Goal: Find specific page/section: Find specific page/section

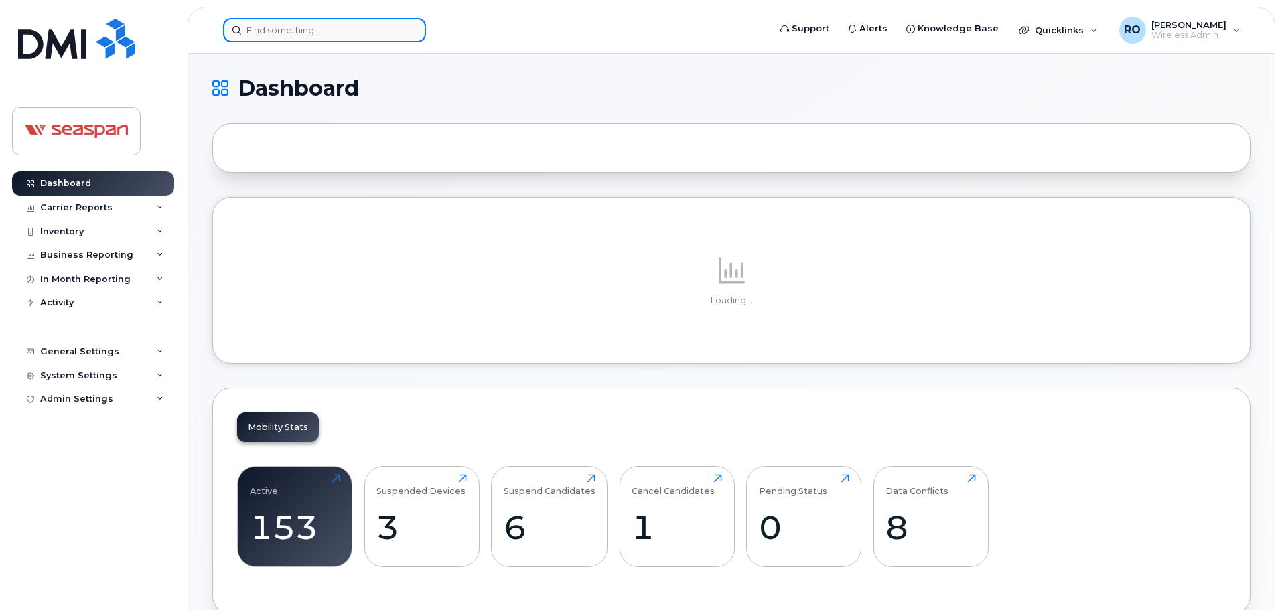
click at [383, 25] on input at bounding box center [324, 30] width 203 height 24
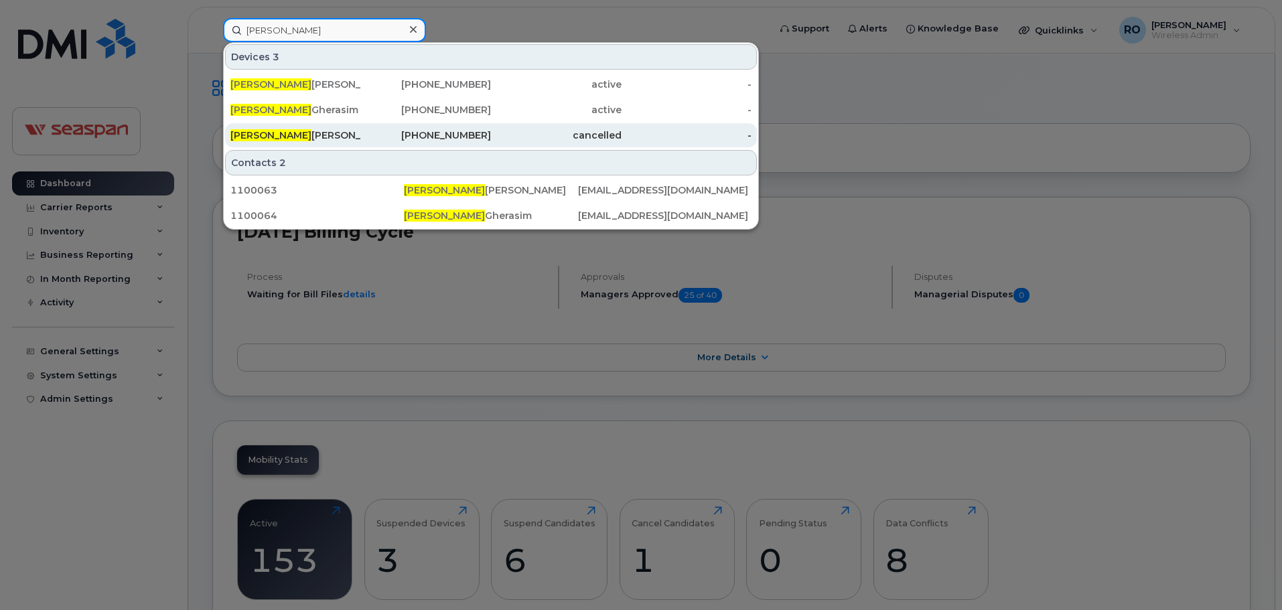
type input "daniel"
click at [337, 128] on div "Daniel Dsouza" at bounding box center [295, 135] width 131 height 24
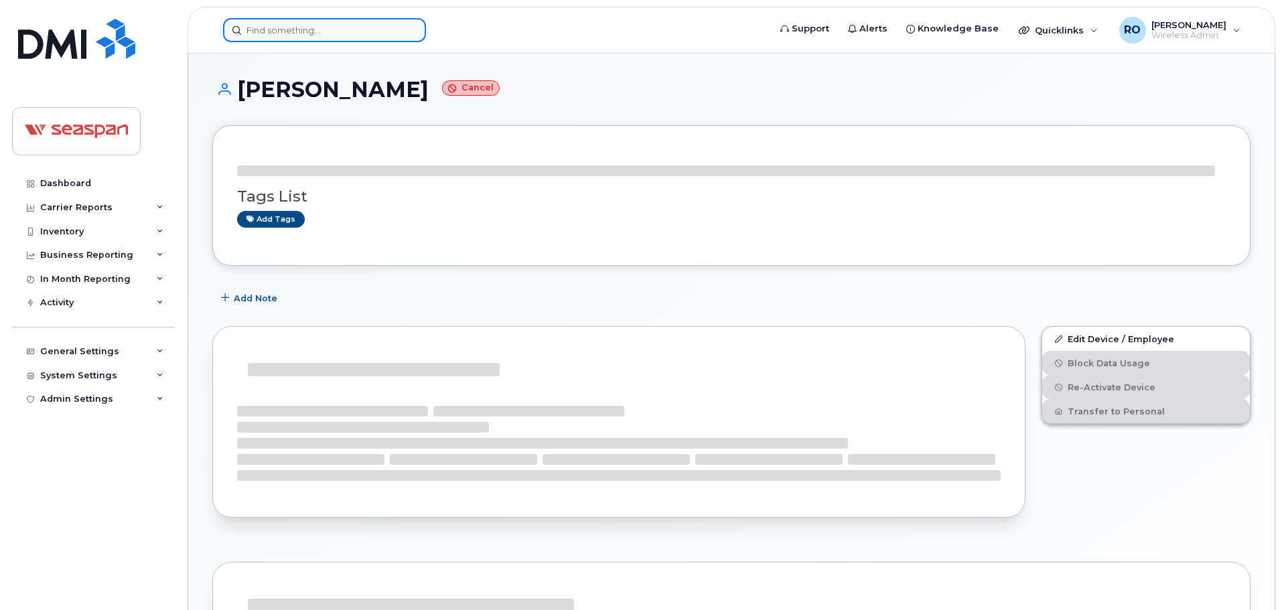
click at [303, 35] on input at bounding box center [324, 30] width 203 height 24
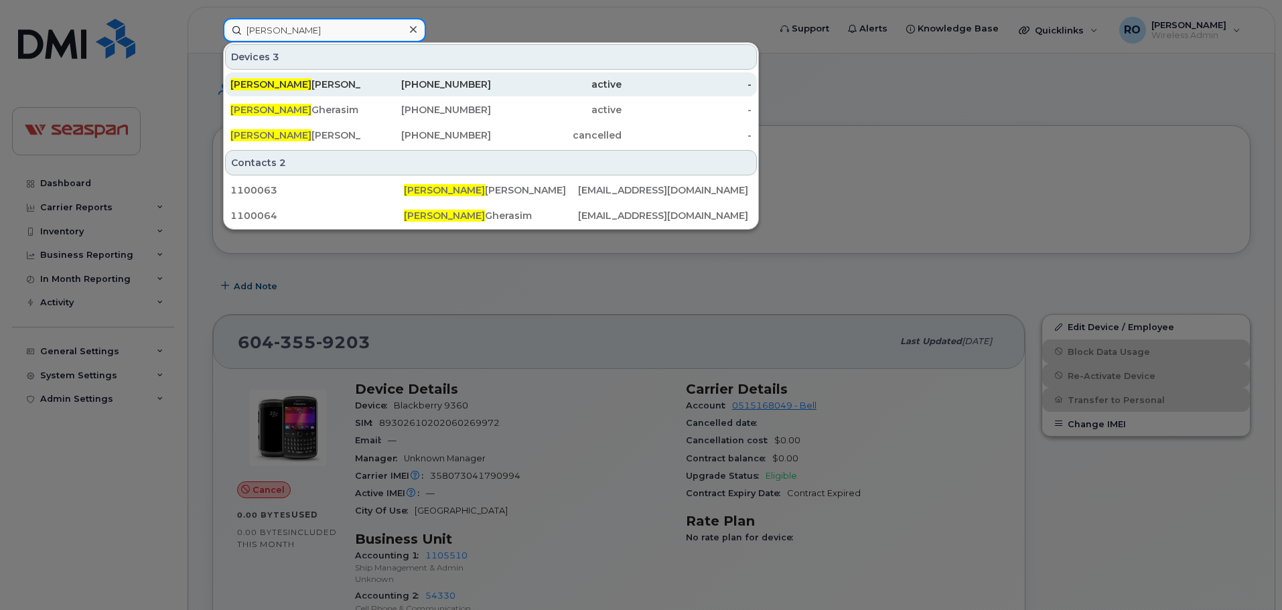
type input "daniel"
click at [411, 88] on div "604-404-9403" at bounding box center [426, 84] width 131 height 13
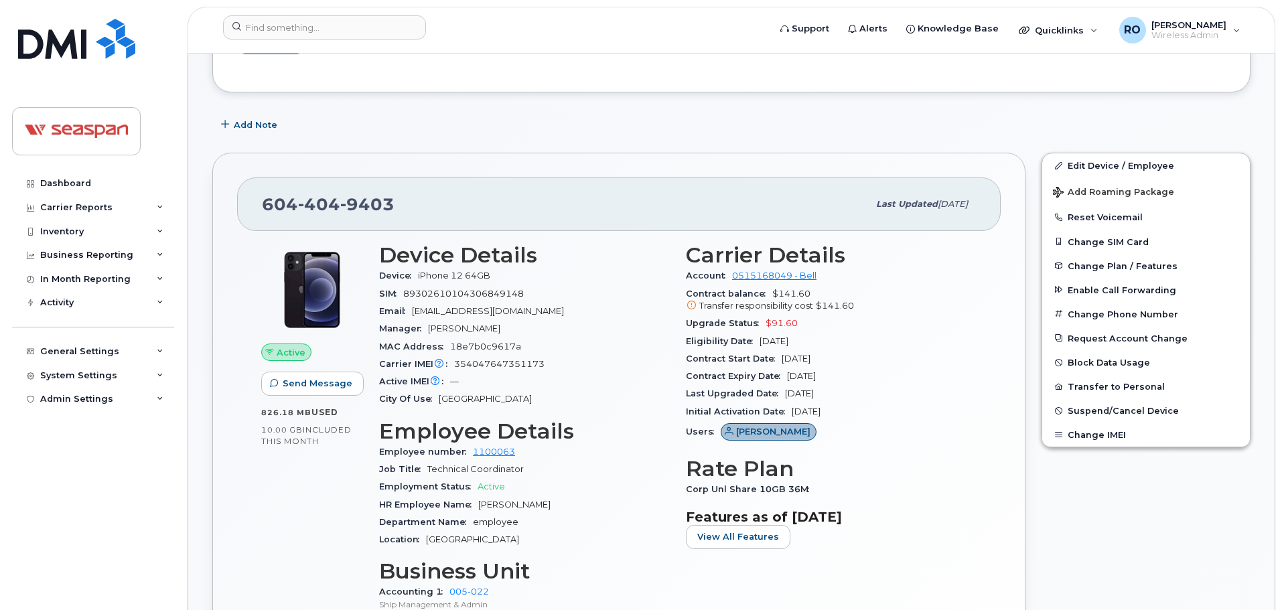
drag, startPoint x: 994, startPoint y: 362, endPoint x: 995, endPoint y: 384, distance: 22.1
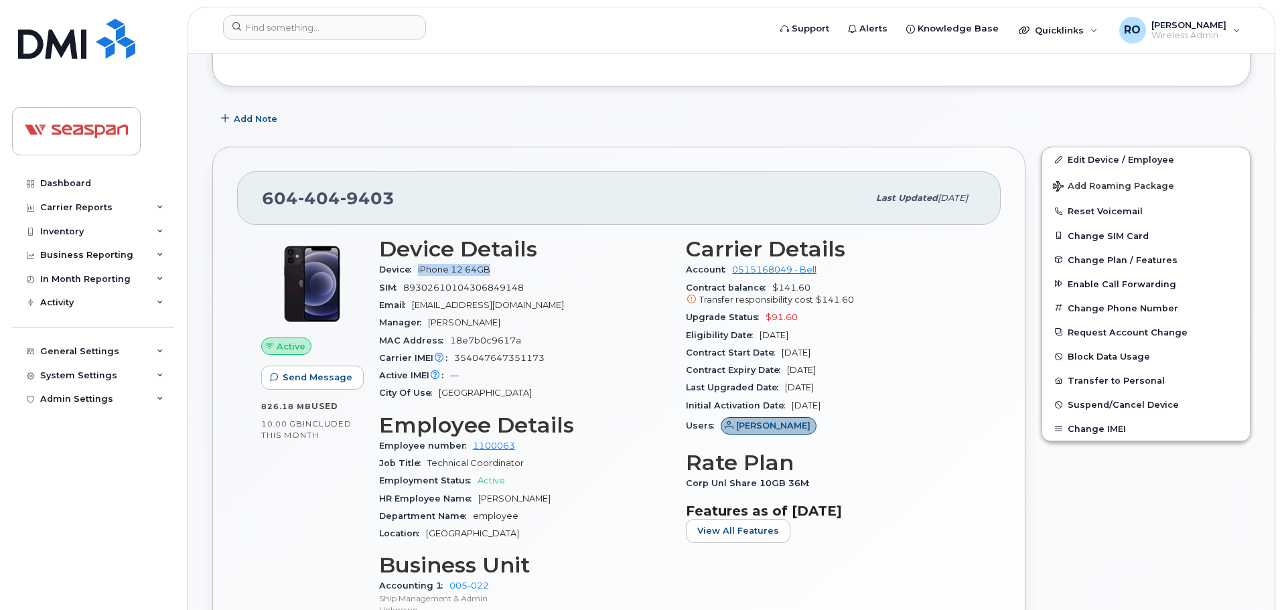
drag, startPoint x: 420, startPoint y: 270, endPoint x: 496, endPoint y: 270, distance: 75.7
click at [496, 270] on span "iPhone 12 64GB" at bounding box center [457, 270] width 78 height 10
drag, startPoint x: 381, startPoint y: 204, endPoint x: 269, endPoint y: 197, distance: 112.1
click at [269, 197] on span "604 404 9403" at bounding box center [328, 198] width 133 height 20
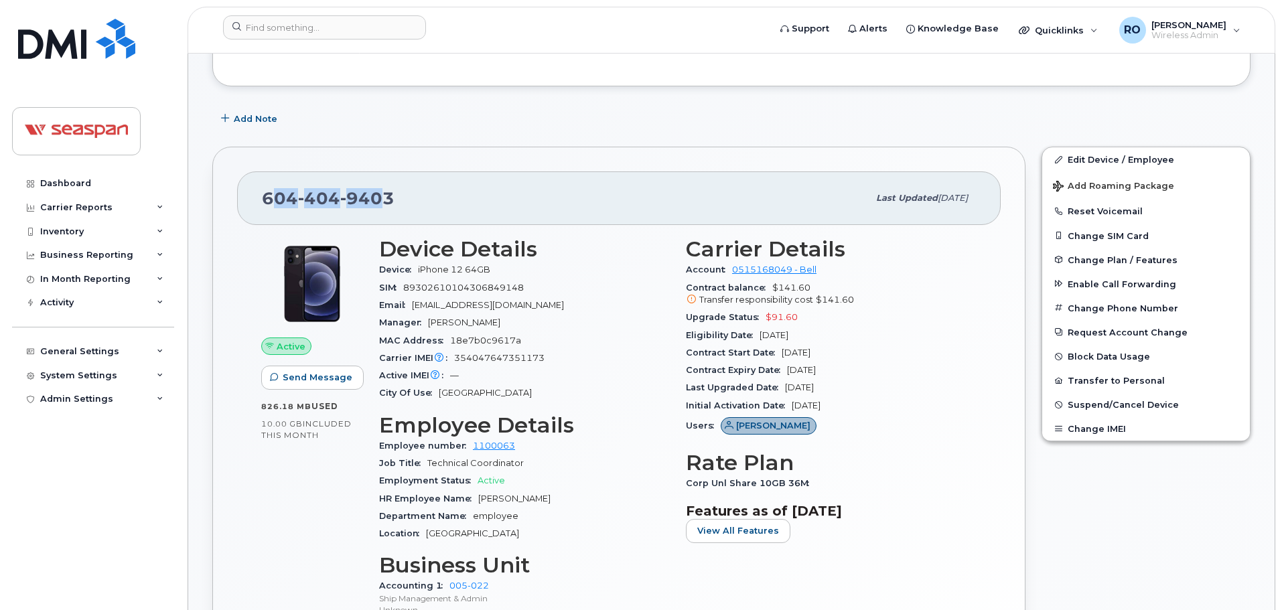
click at [269, 197] on span "604 404 9403" at bounding box center [328, 198] width 133 height 20
drag, startPoint x: 422, startPoint y: 269, endPoint x: 512, endPoint y: 269, distance: 89.8
click at [512, 269] on div "Device iPhone 12 64GB" at bounding box center [524, 269] width 291 height 17
drag, startPoint x: 764, startPoint y: 318, endPoint x: 799, endPoint y: 316, distance: 34.9
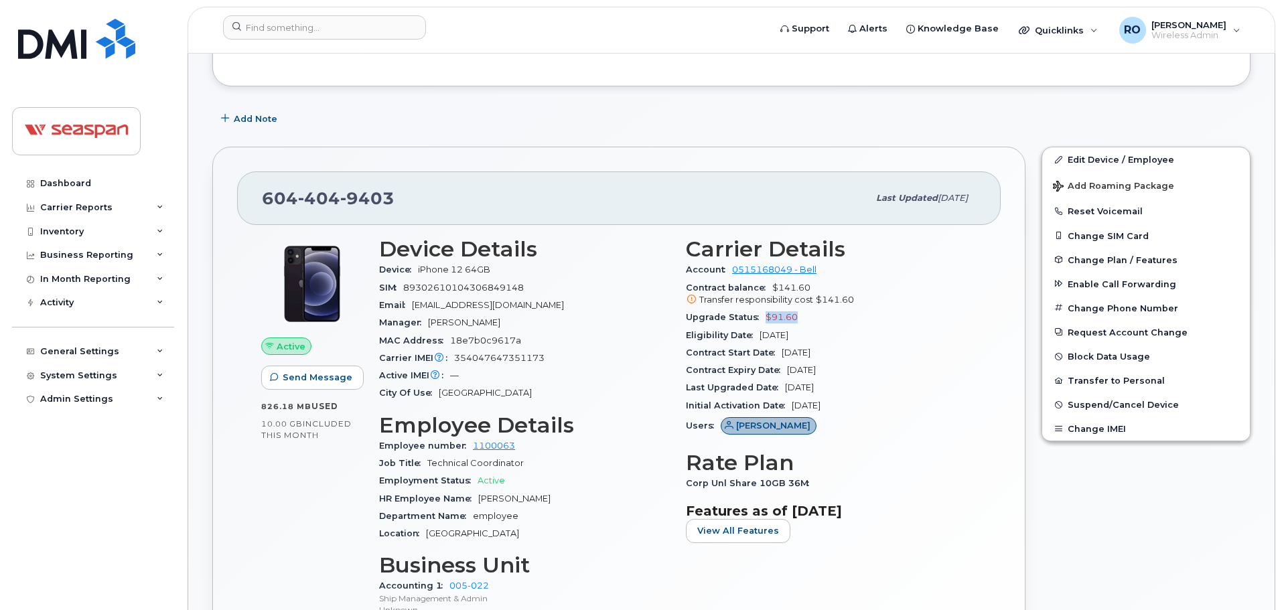
click at [799, 316] on div "Upgrade Status $91.60" at bounding box center [831, 317] width 291 height 17
drag, startPoint x: 796, startPoint y: 316, endPoint x: 766, endPoint y: 316, distance: 30.2
click at [766, 316] on div "Upgrade Status $91.60" at bounding box center [831, 317] width 291 height 17
click at [799, 319] on div "Upgrade Status $91.60" at bounding box center [831, 317] width 291 height 17
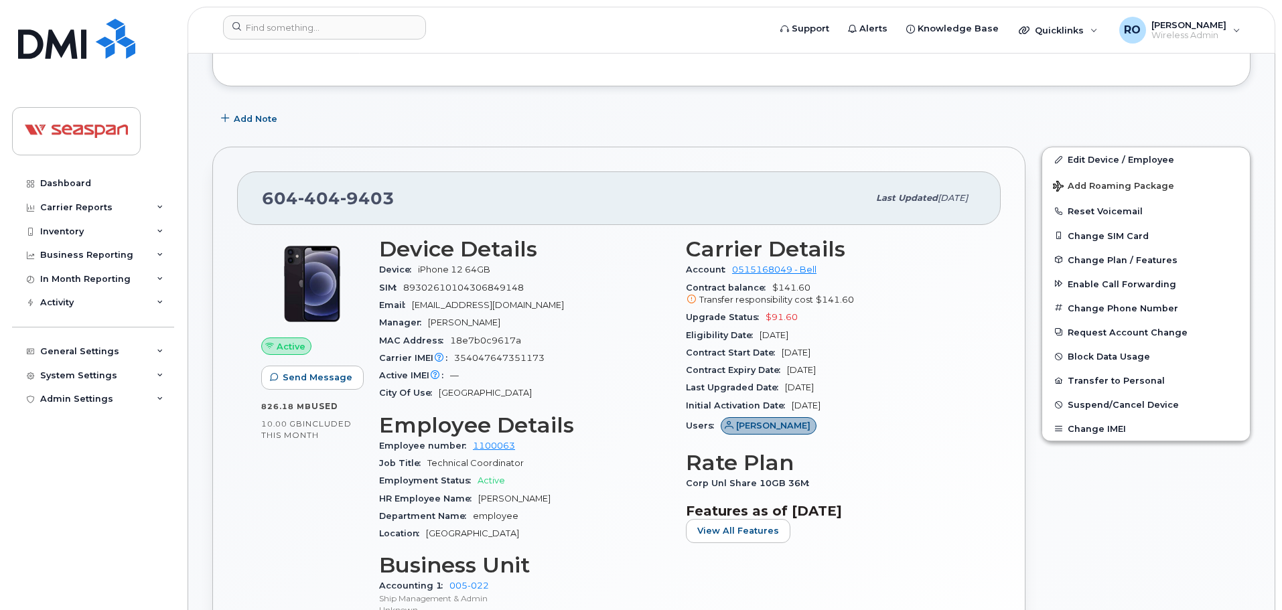
drag, startPoint x: 824, startPoint y: 368, endPoint x: 785, endPoint y: 373, distance: 39.2
click at [785, 373] on div "Contract Expiry Date Jan 15, 2026" at bounding box center [831, 370] width 291 height 17
click at [847, 371] on div "Contract Expiry Date Jan 15, 2026" at bounding box center [831, 370] width 291 height 17
drag, startPoint x: 791, startPoint y: 316, endPoint x: 764, endPoint y: 316, distance: 26.1
click at [764, 316] on div "Upgrade Status $91.60" at bounding box center [831, 317] width 291 height 17
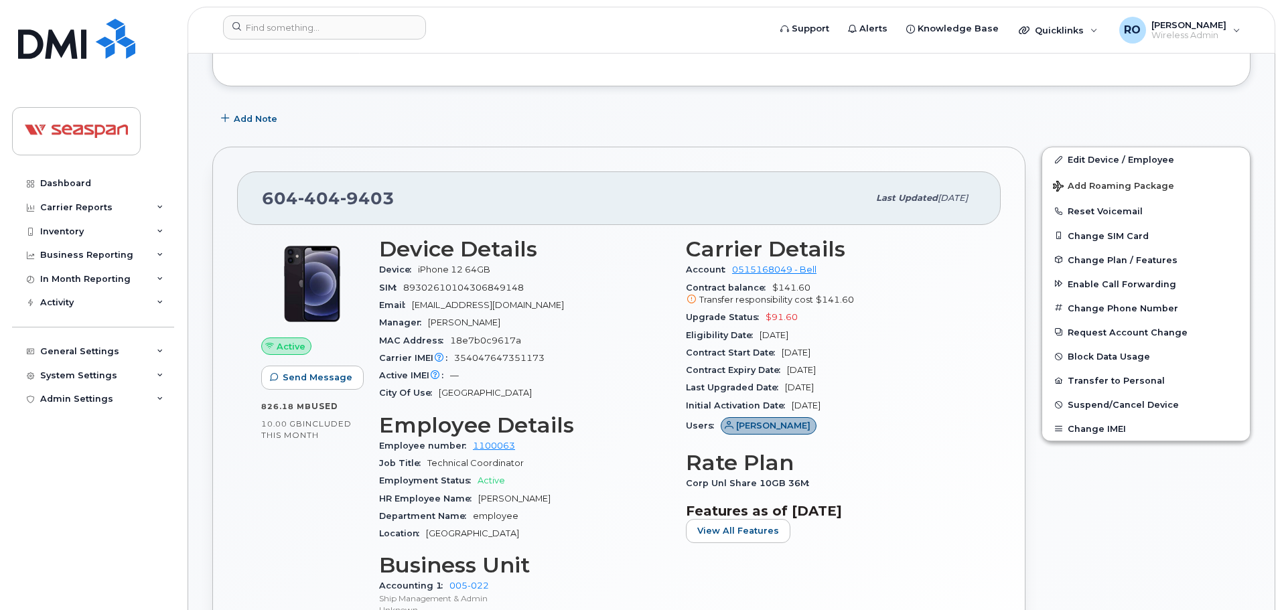
click at [907, 375] on div "Contract Expiry Date Jan 15, 2026" at bounding box center [831, 370] width 291 height 17
drag, startPoint x: 84, startPoint y: 44, endPoint x: 81, endPoint y: 9, distance: 35.6
click at [84, 42] on img at bounding box center [76, 39] width 117 height 40
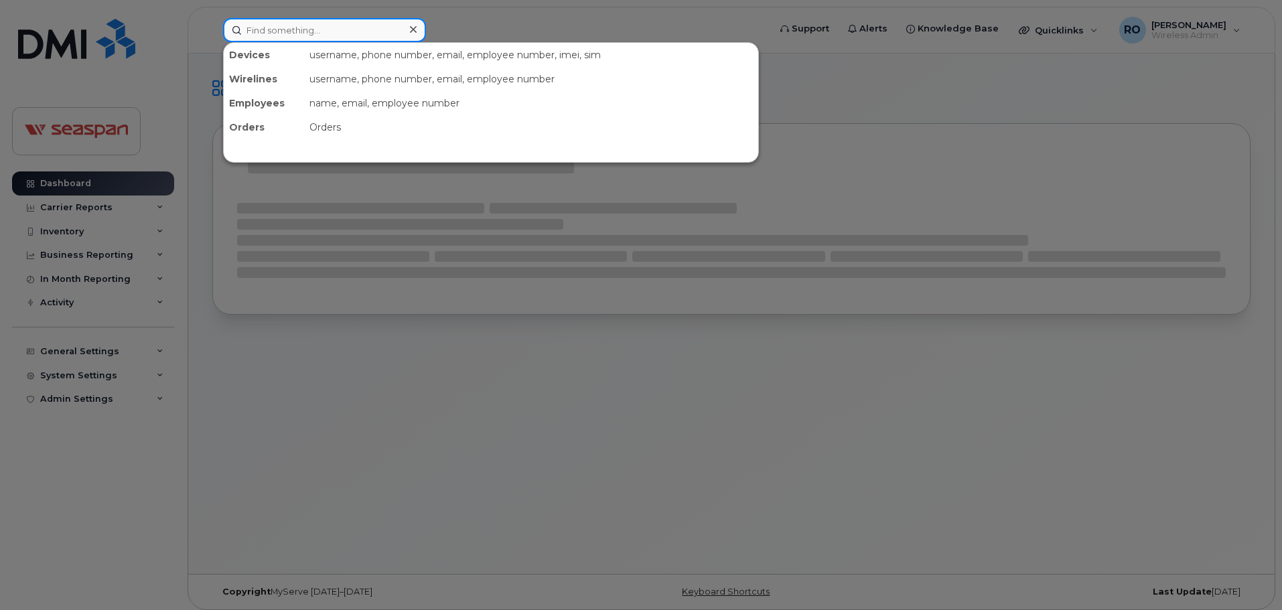
click at [330, 32] on input at bounding box center [324, 30] width 203 height 24
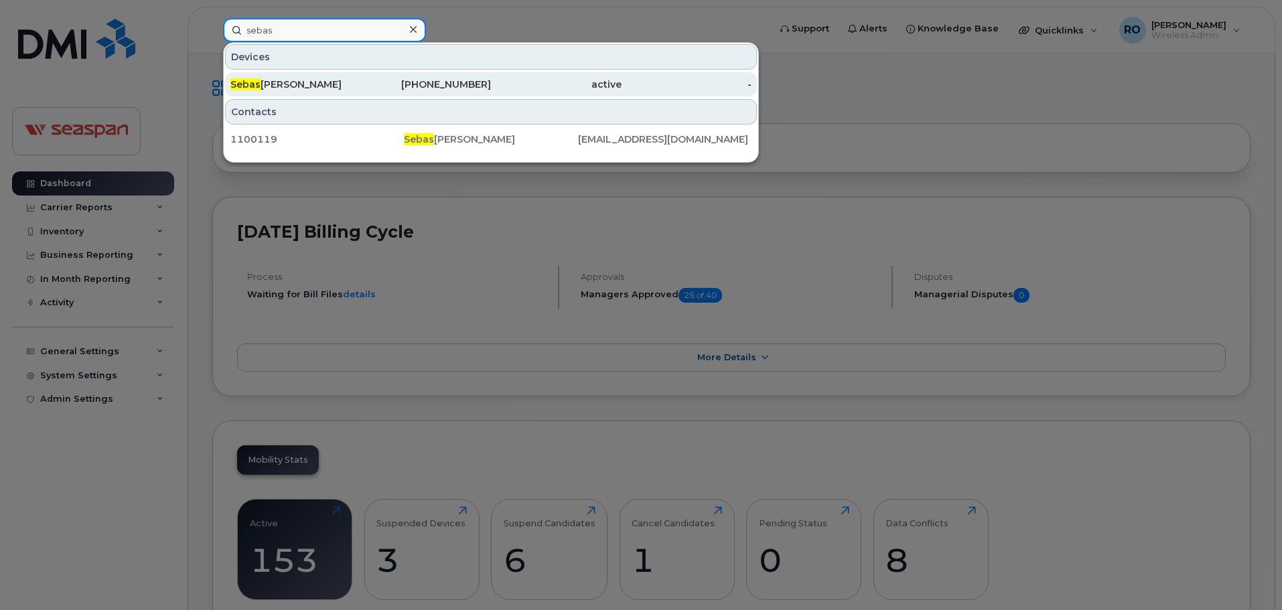
type input "sebas"
click at [304, 84] on div "Sebas tian Sala" at bounding box center [295, 84] width 131 height 13
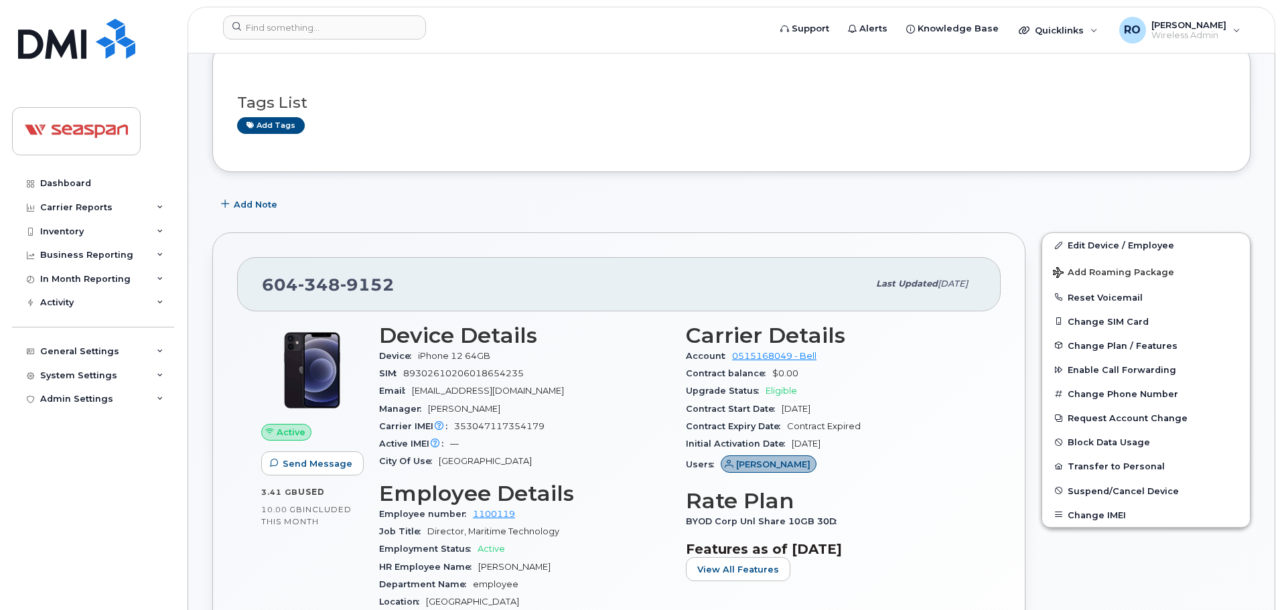
scroll to position [52, 0]
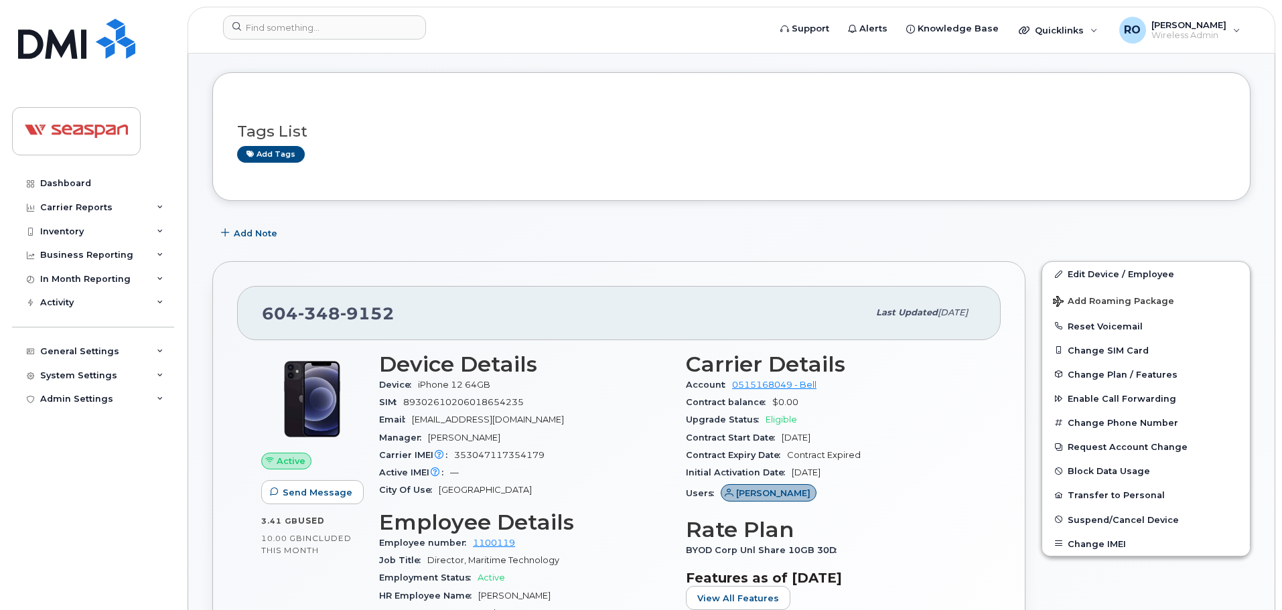
drag, startPoint x: 720, startPoint y: 310, endPoint x: 667, endPoint y: 276, distance: 62.1
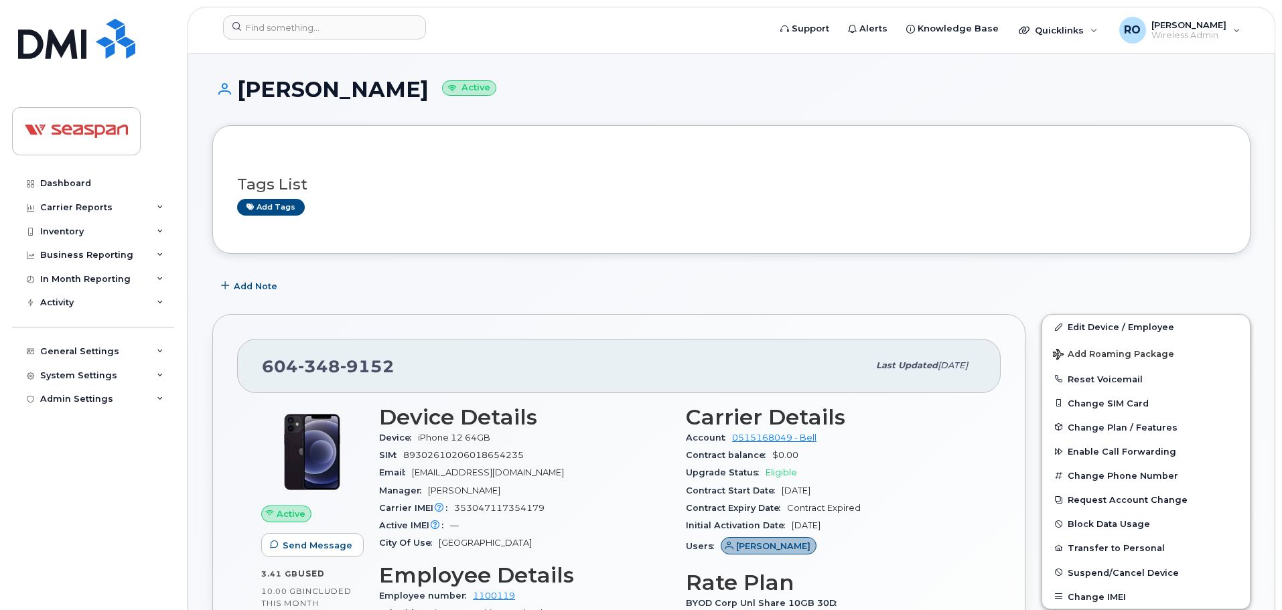
drag, startPoint x: 588, startPoint y: 259, endPoint x: 579, endPoint y: 242, distance: 19.2
drag, startPoint x: 782, startPoint y: 452, endPoint x: 773, endPoint y: 450, distance: 9.5
click at [773, 450] on div "Contract balance $0.00" at bounding box center [831, 455] width 291 height 17
click at [773, 451] on span "$0.00" at bounding box center [786, 455] width 26 height 10
drag, startPoint x: 773, startPoint y: 451, endPoint x: 794, endPoint y: 453, distance: 20.9
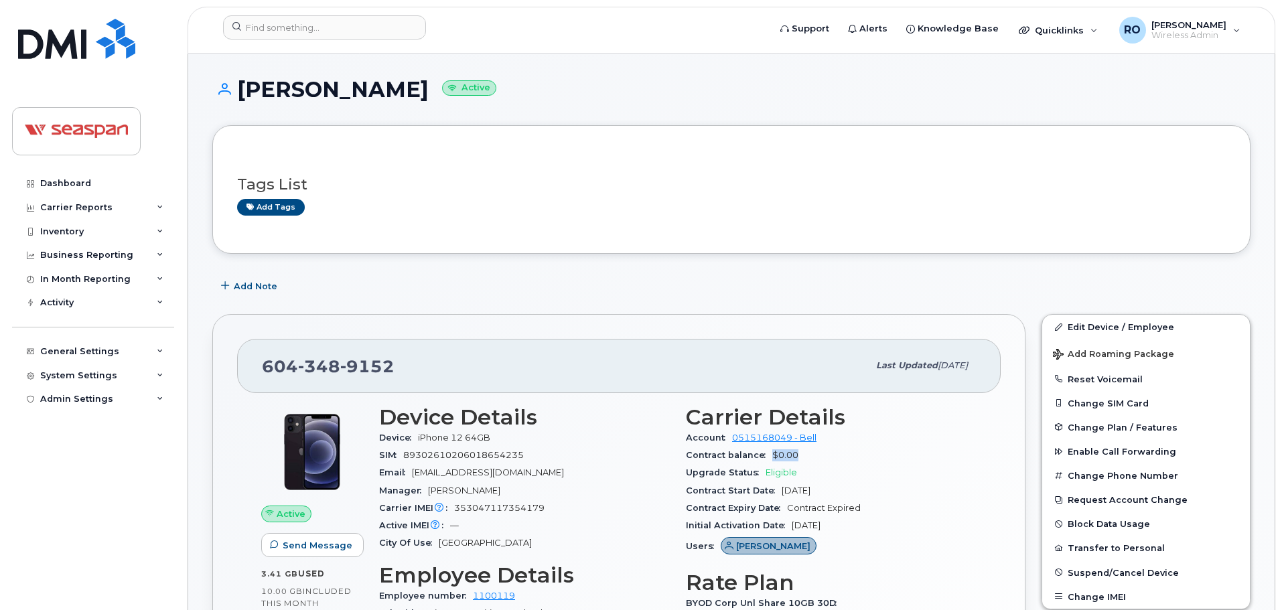
click at [794, 453] on span "$0.00" at bounding box center [786, 455] width 26 height 10
click at [795, 453] on span "$0.00" at bounding box center [786, 455] width 26 height 10
